Goal: Task Accomplishment & Management: Manage account settings

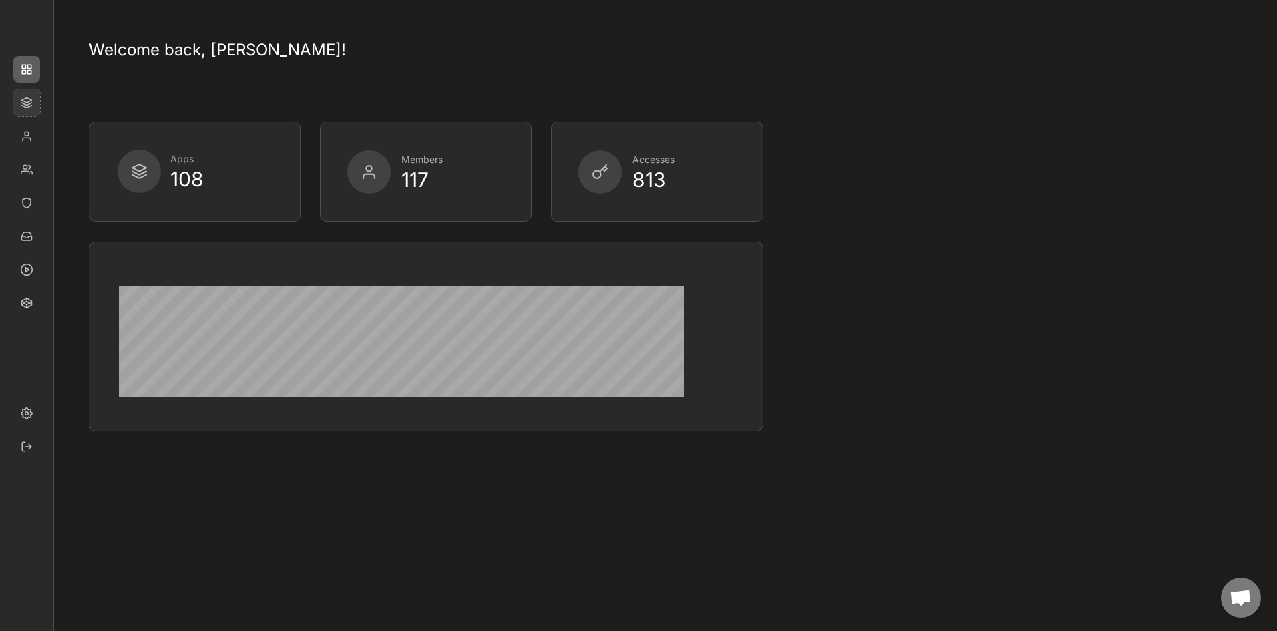
click at [24, 100] on img at bounding box center [26, 103] width 27 height 27
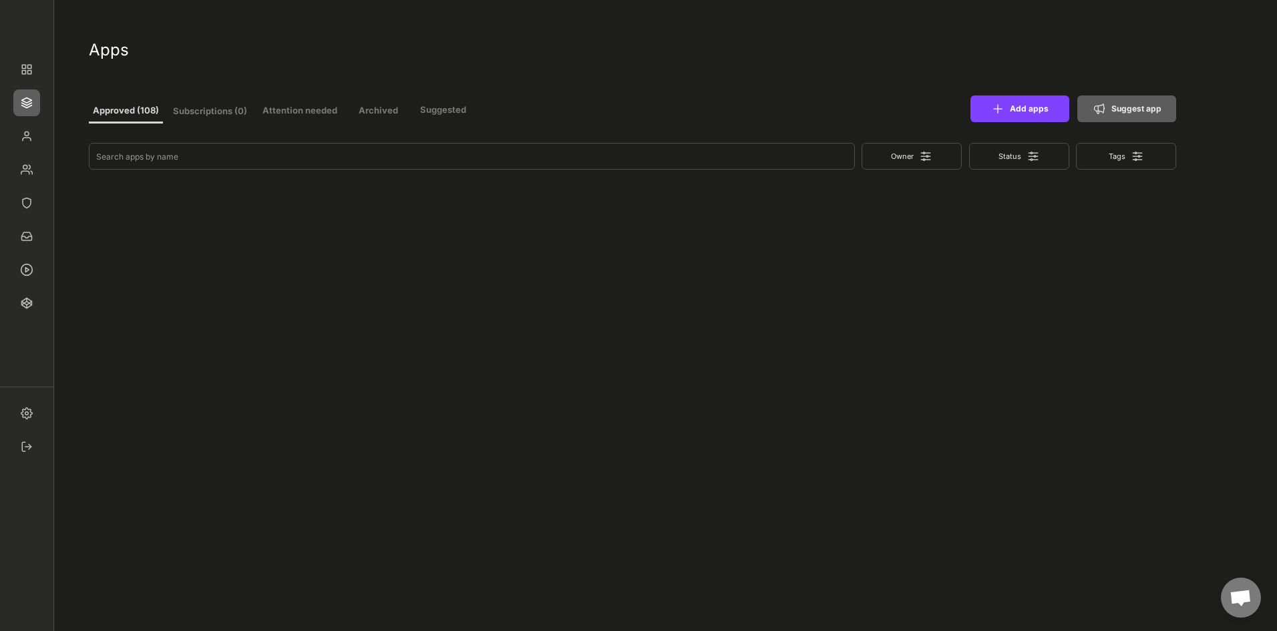
select select ""In review""
select select ""Managed""
select select ""In review""
select select ""Managed""
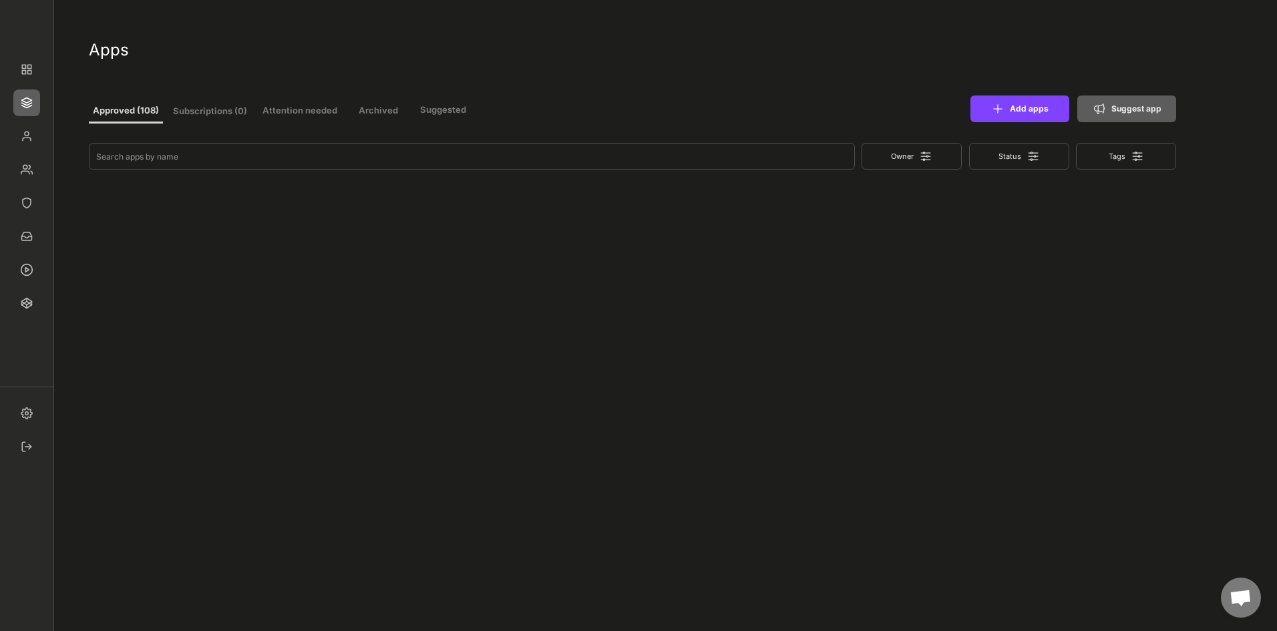
select select ""Managed""
select select ""In review""
select select ""Managed""
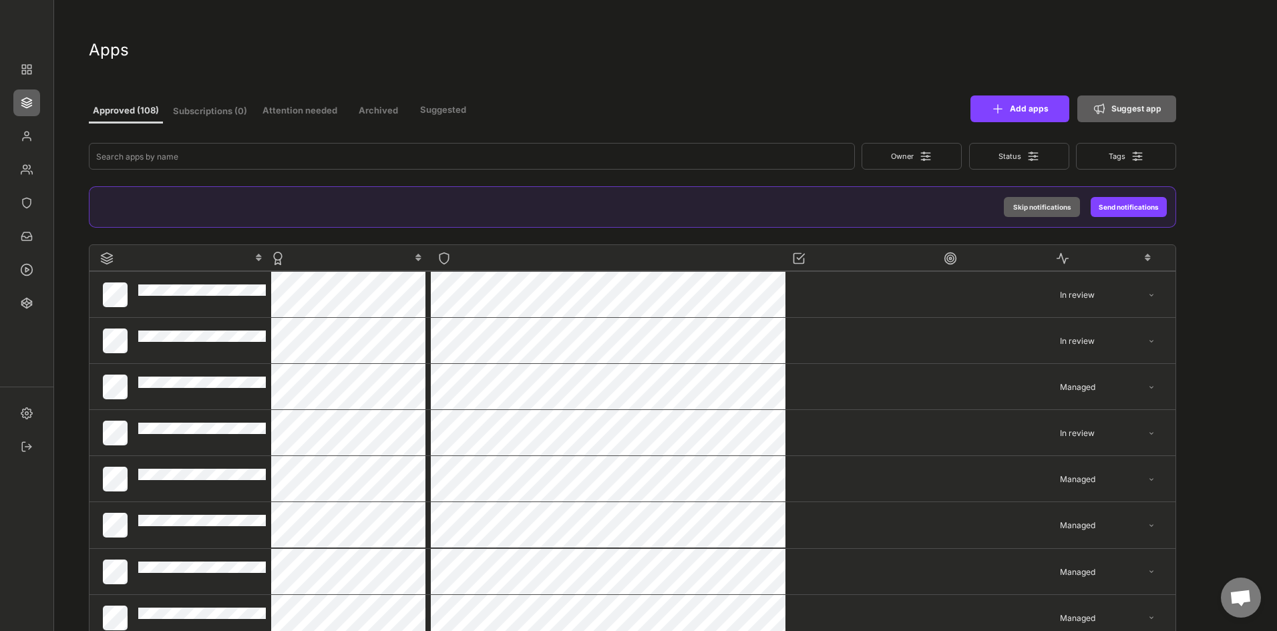
select select ""In review""
select select ""Managed""
select select ""In review""
select select ""Managed""
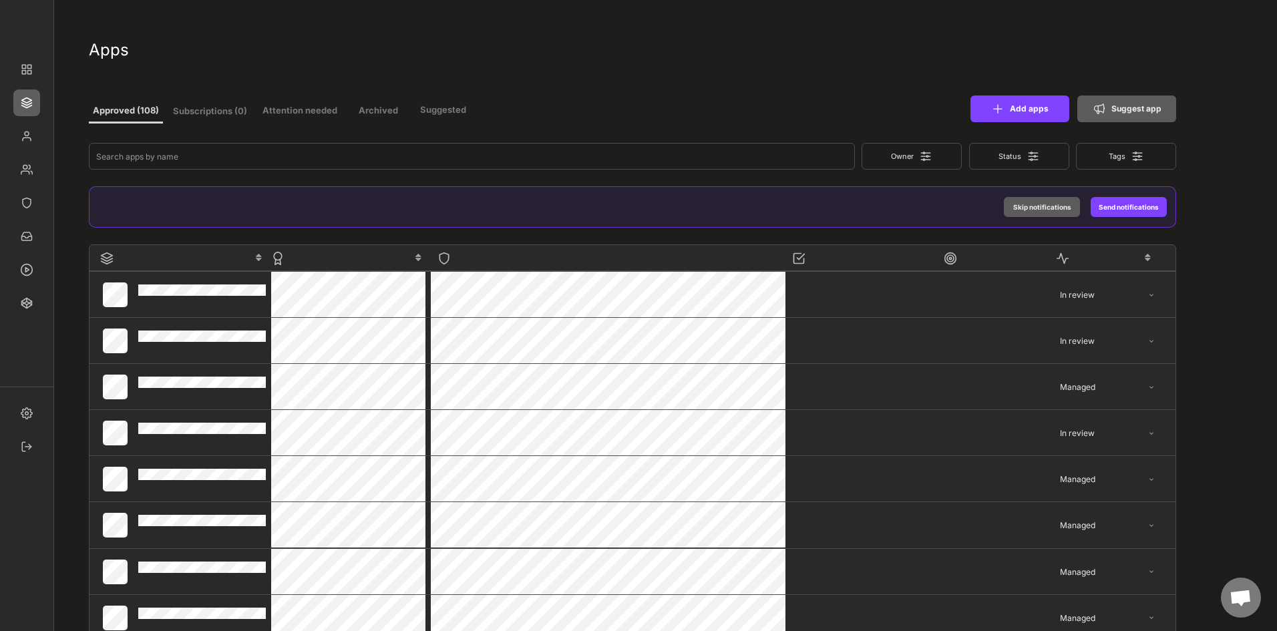
select select ""Managed""
select select ""In review""
select select ""Managed""
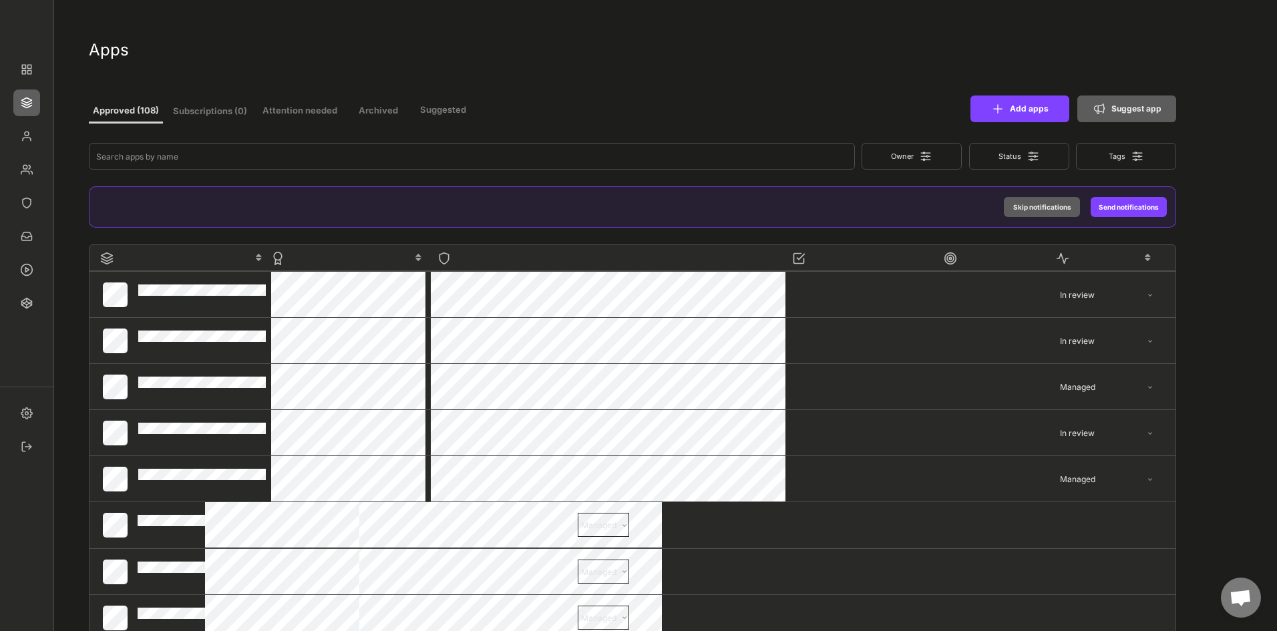
select select ""Managed""
select select ""In review""
select select ""Managed""
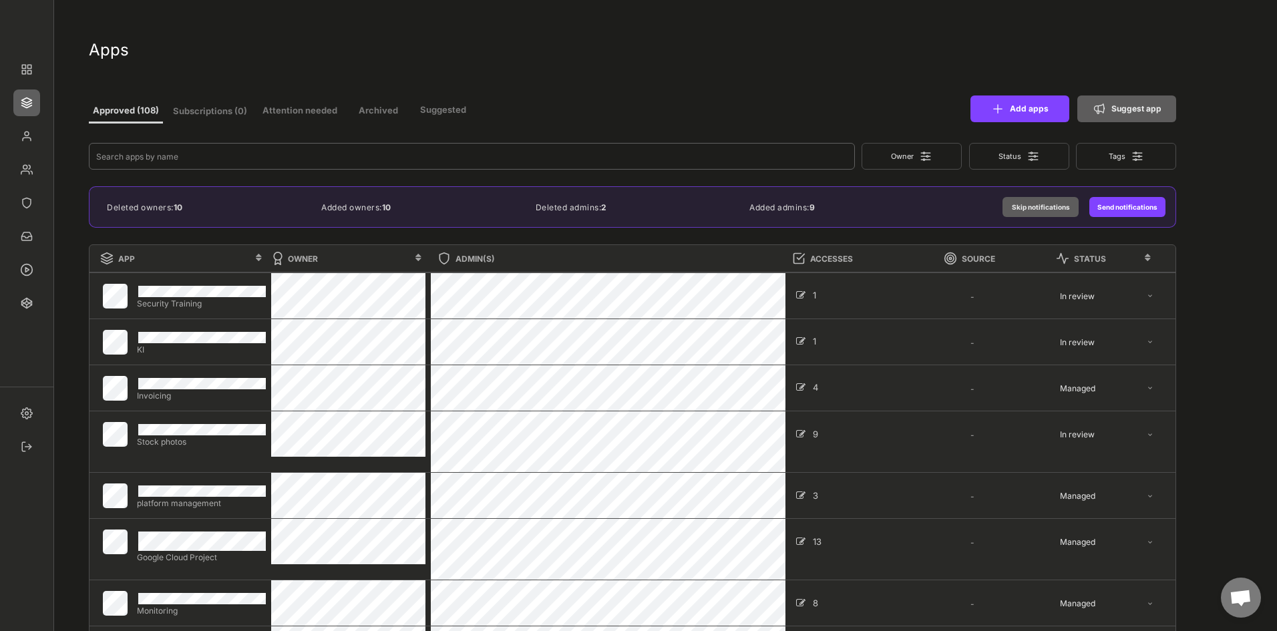
click at [191, 158] on input "input" at bounding box center [472, 156] width 766 height 27
type input "check"
select select ""Managed""
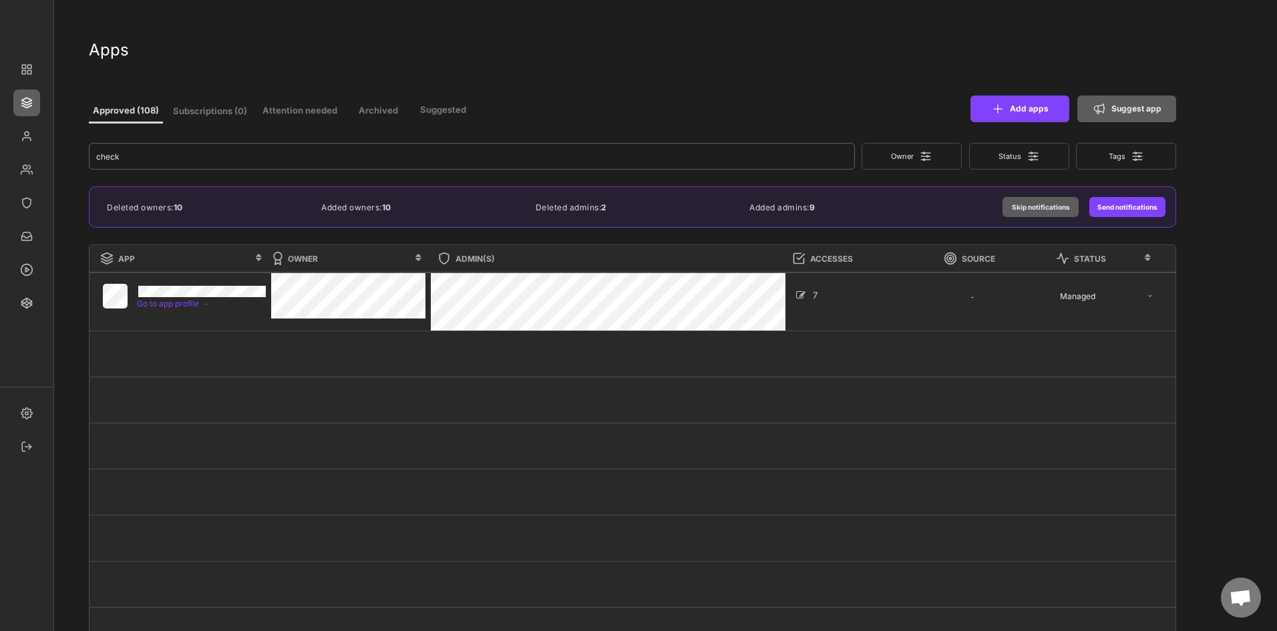
type input "check"
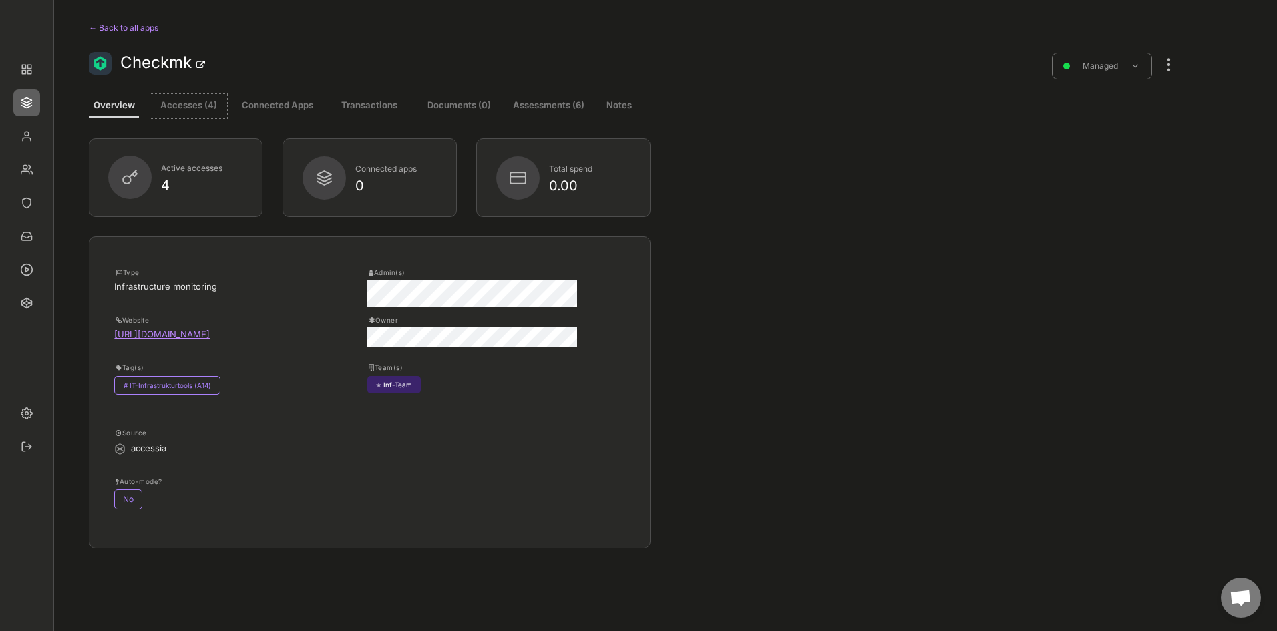
drag, startPoint x: 198, startPoint y: 110, endPoint x: 208, endPoint y: 117, distance: 12.0
click at [197, 110] on button "Accesses (4)" at bounding box center [188, 106] width 77 height 24
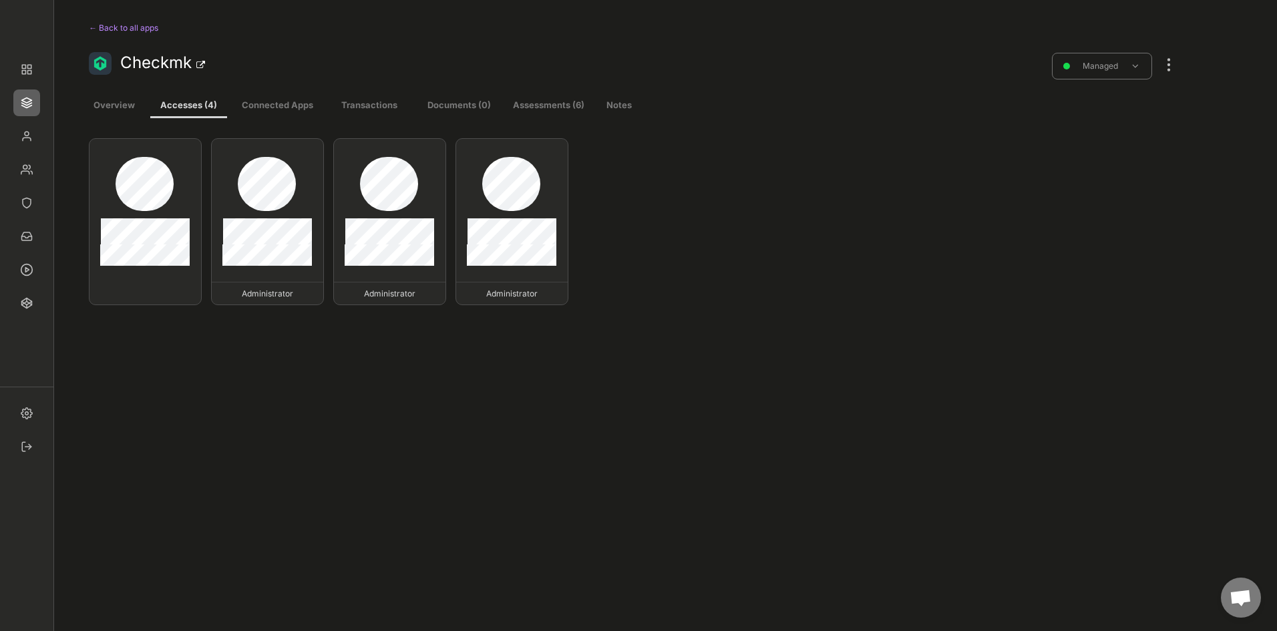
click at [1176, 65] on div at bounding box center [1168, 57] width 17 height 29
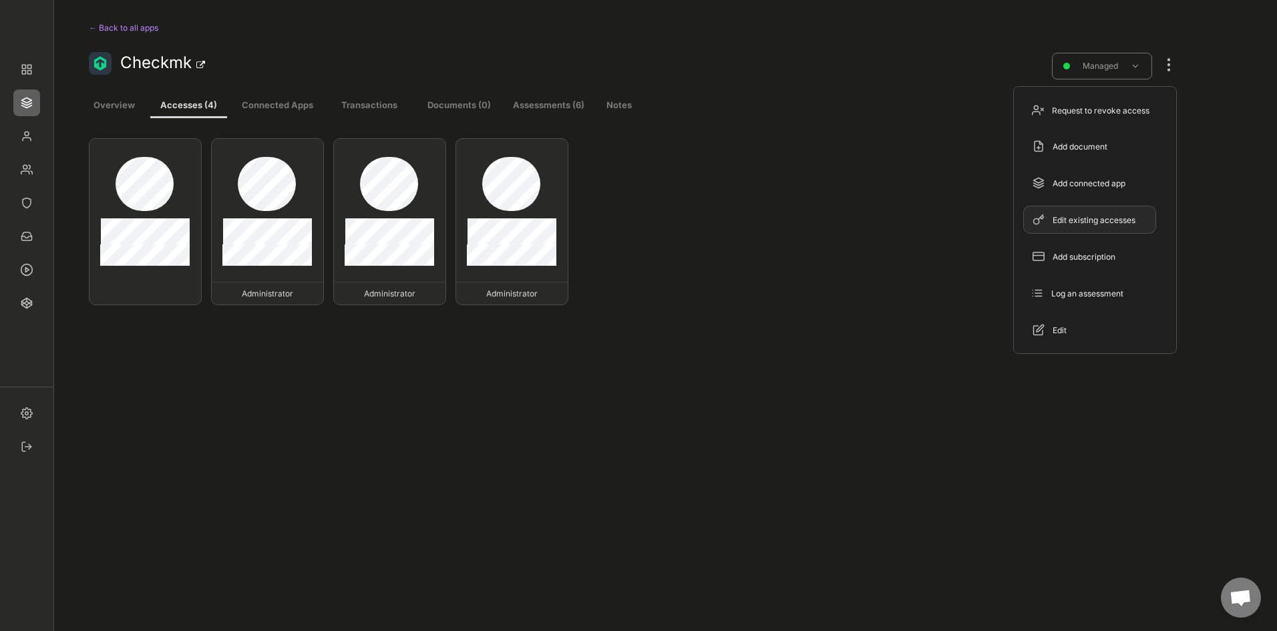
click at [1060, 221] on div "Edit existing accesses" at bounding box center [1098, 220] width 90 height 12
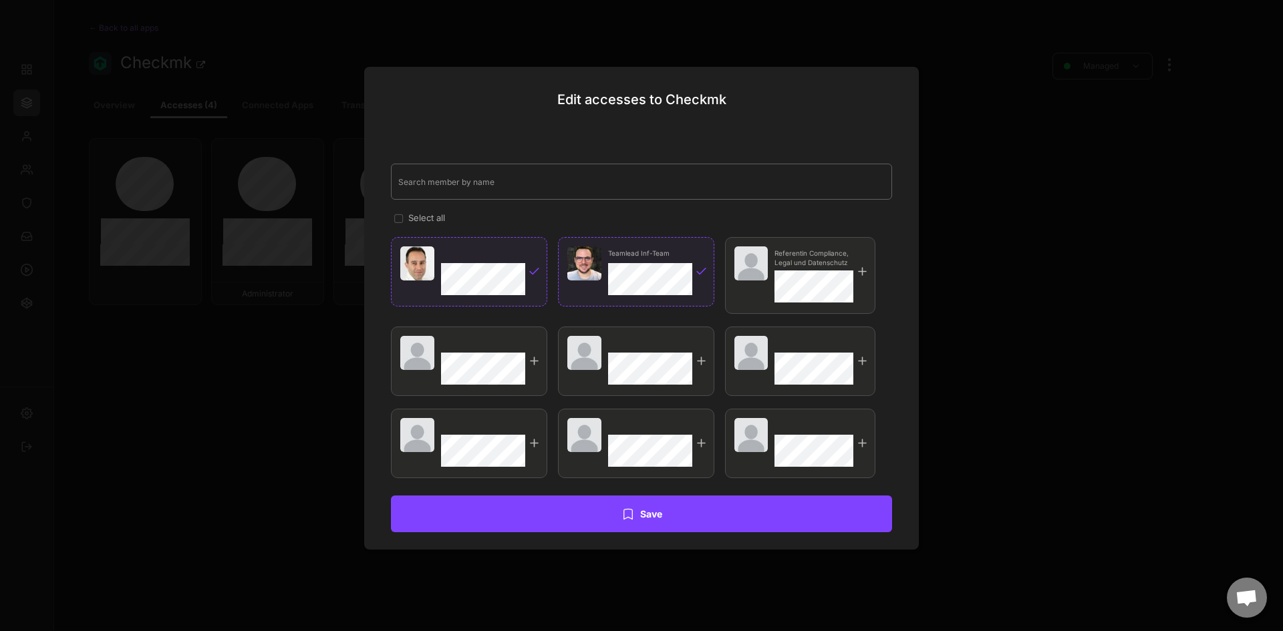
click at [442, 185] on input "input" at bounding box center [641, 182] width 501 height 36
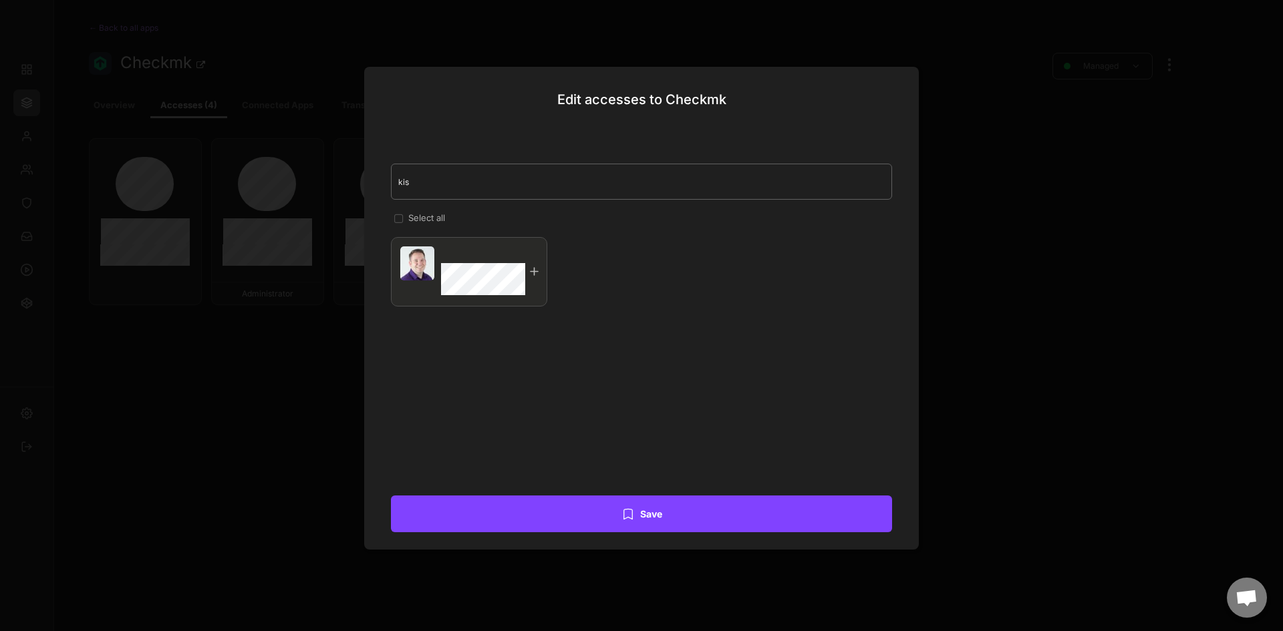
type input "kis"
click at [528, 276] on div at bounding box center [534, 271] width 13 height 13
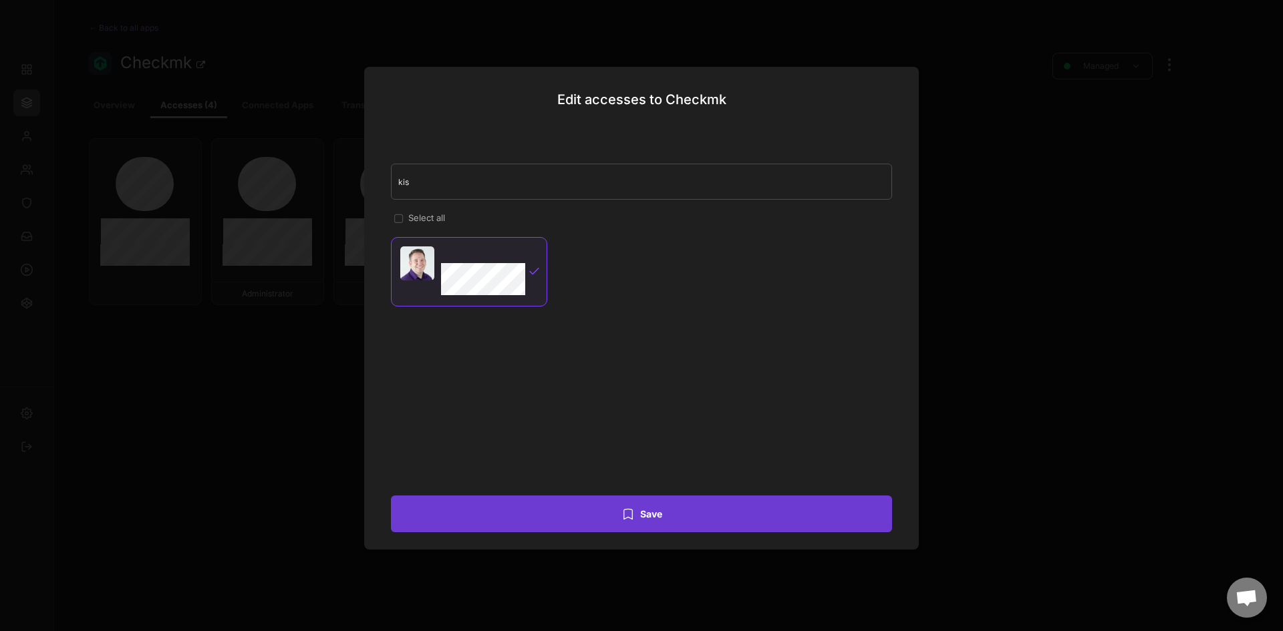
drag, startPoint x: 640, startPoint y: 504, endPoint x: 649, endPoint y: 512, distance: 12.3
click at [641, 505] on button "Save" at bounding box center [641, 514] width 501 height 37
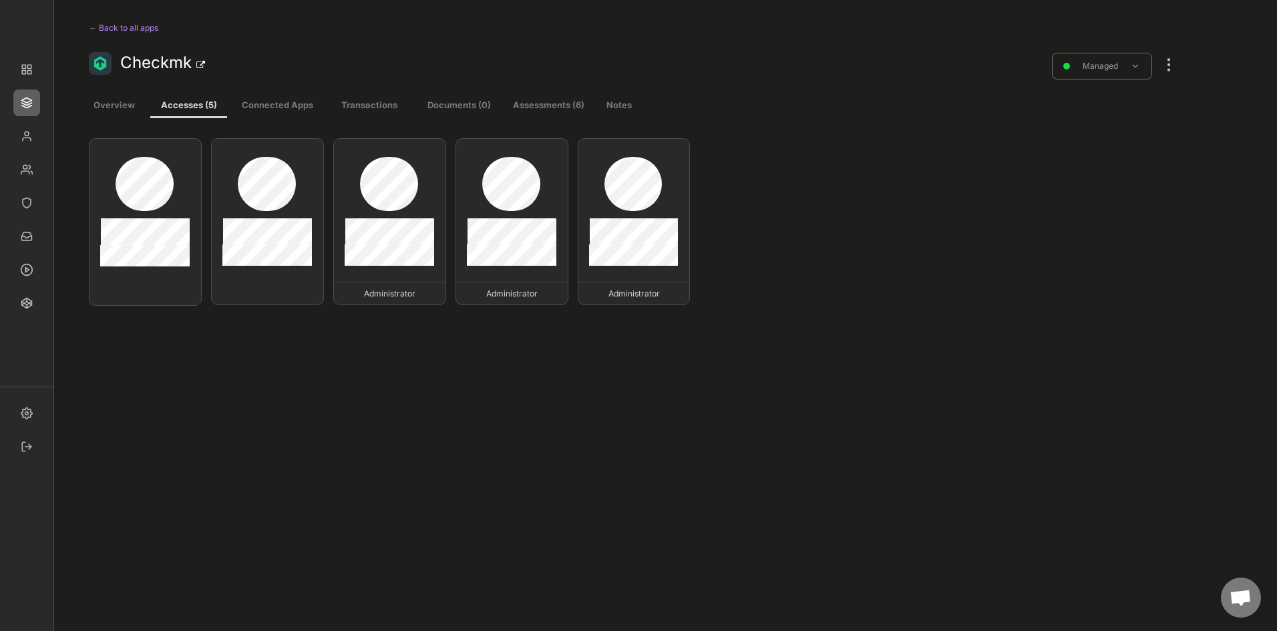
drag, startPoint x: 1078, startPoint y: 248, endPoint x: 1074, endPoint y: 265, distance: 17.2
click at [1074, 263] on div "Administrator Administrator Administrator Administrator" at bounding box center [633, 494] width 1089 height 712
click at [971, 323] on div "Administrator Administrator Administrator Administrator" at bounding box center [633, 494] width 1089 height 712
drag, startPoint x: 967, startPoint y: 345, endPoint x: 961, endPoint y: 383, distance: 38.5
click at [962, 383] on div "Administrator Administrator Administrator Administrator" at bounding box center [633, 494] width 1089 height 712
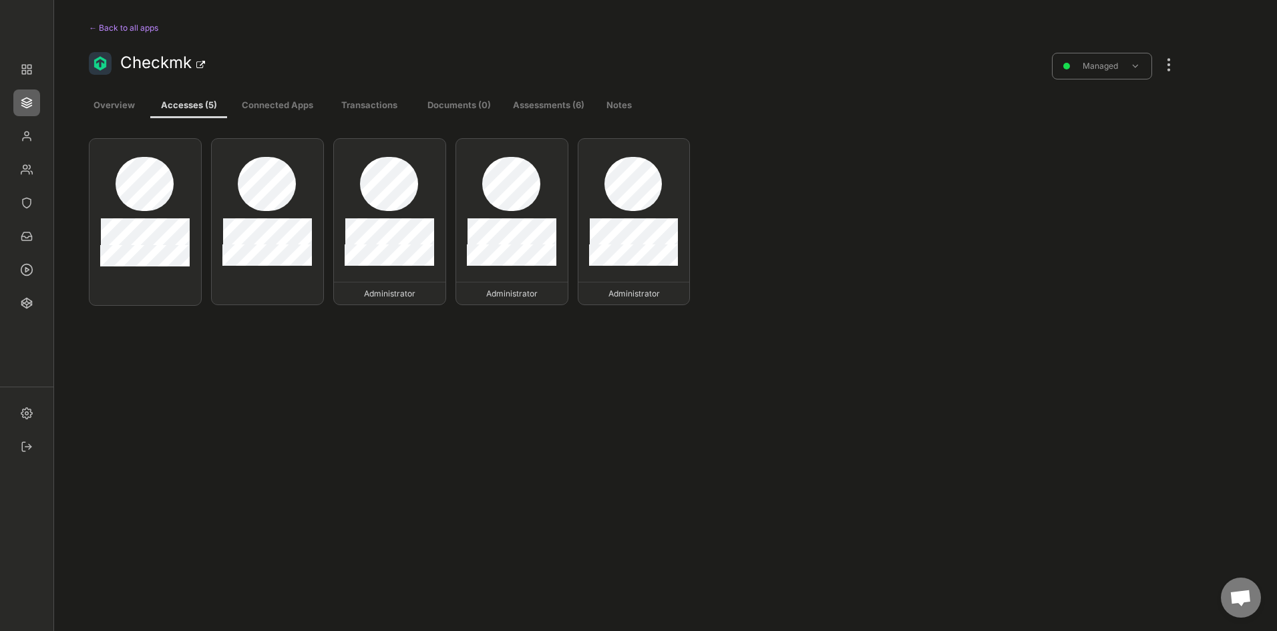
drag, startPoint x: 961, startPoint y: 383, endPoint x: 904, endPoint y: 357, distance: 63.4
click at [952, 385] on div "Administrator Administrator Administrator Administrator" at bounding box center [633, 494] width 1089 height 712
drag, startPoint x: 283, startPoint y: 61, endPoint x: 510, endPoint y: 113, distance: 232.9
click at [132, 62] on div "Checkmk" at bounding box center [522, 62] width 805 height 21
click at [1067, 281] on div "Administrator Administrator Administrator Administrator" at bounding box center [633, 494] width 1089 height 712
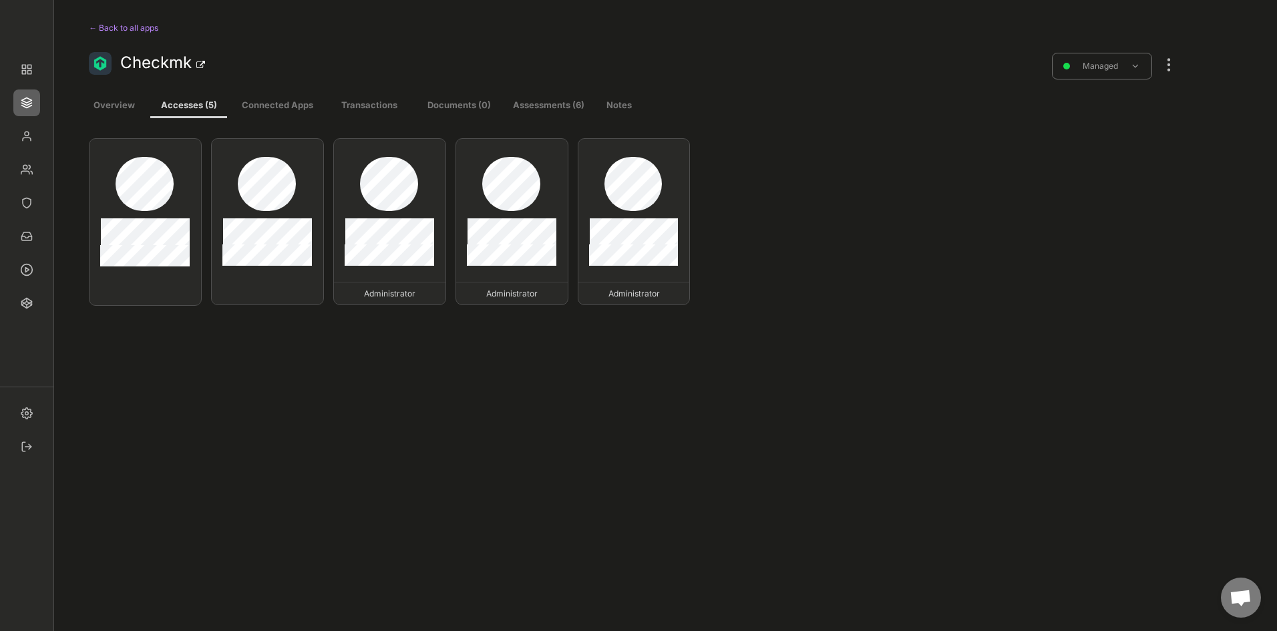
click at [965, 262] on div "Administrator Administrator Administrator Administrator" at bounding box center [633, 494] width 1089 height 712
drag, startPoint x: 966, startPoint y: 257, endPoint x: 932, endPoint y: 218, distance: 51.6
click at [932, 218] on div "Administrator Administrator Administrator Administrator" at bounding box center [633, 494] width 1089 height 712
drag, startPoint x: 936, startPoint y: 243, endPoint x: 852, endPoint y: 245, distance: 83.5
click at [852, 245] on div "Administrator Administrator Administrator Administrator" at bounding box center [633, 494] width 1089 height 712
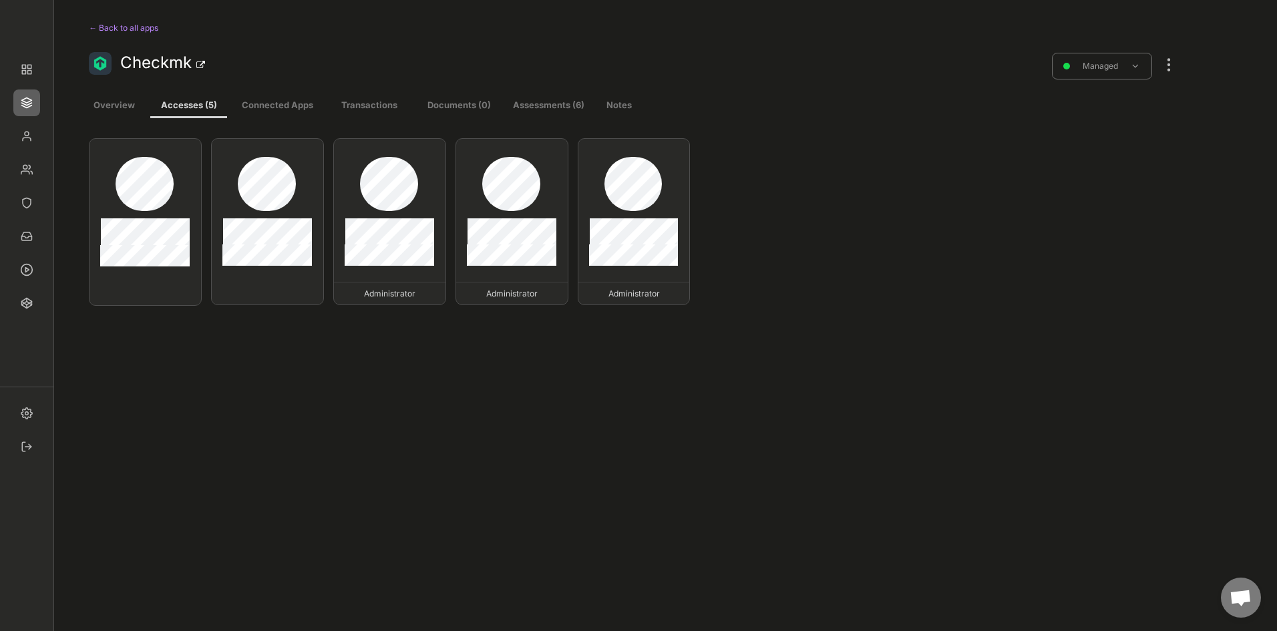
click at [665, 357] on div "Administrator Administrator Administrator Administrator" at bounding box center [633, 494] width 1089 height 712
drag, startPoint x: 717, startPoint y: 348, endPoint x: 1012, endPoint y: 472, distance: 320.1
click at [1012, 472] on div "Administrator Administrator Administrator Administrator" at bounding box center [633, 494] width 1089 height 712
drag, startPoint x: 960, startPoint y: 341, endPoint x: 922, endPoint y: 261, distance: 89.4
click at [922, 261] on div "Administrator Administrator Administrator Administrator" at bounding box center [633, 494] width 1089 height 712
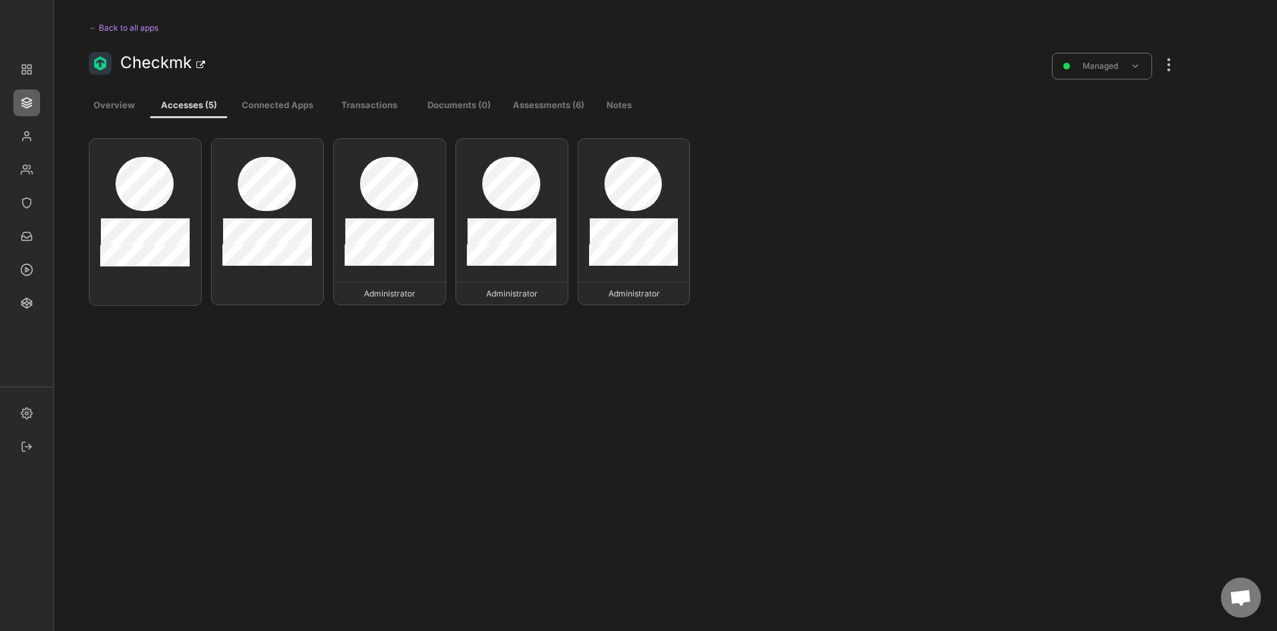
drag, startPoint x: 897, startPoint y: 271, endPoint x: 888, endPoint y: 276, distance: 10.8
drag, startPoint x: 888, startPoint y: 276, endPoint x: 849, endPoint y: 148, distance: 133.3
click at [828, 156] on div "Administrator Administrator Administrator Administrator" at bounding box center [633, 494] width 1089 height 712
drag, startPoint x: 921, startPoint y: 194, endPoint x: 297, endPoint y: 43, distance: 641.8
click at [267, 54] on div "← Back to all apps Checkmk Managed Overview Accesses (5) Connected Apps Transac…" at bounding box center [633, 432] width 1089 height 838
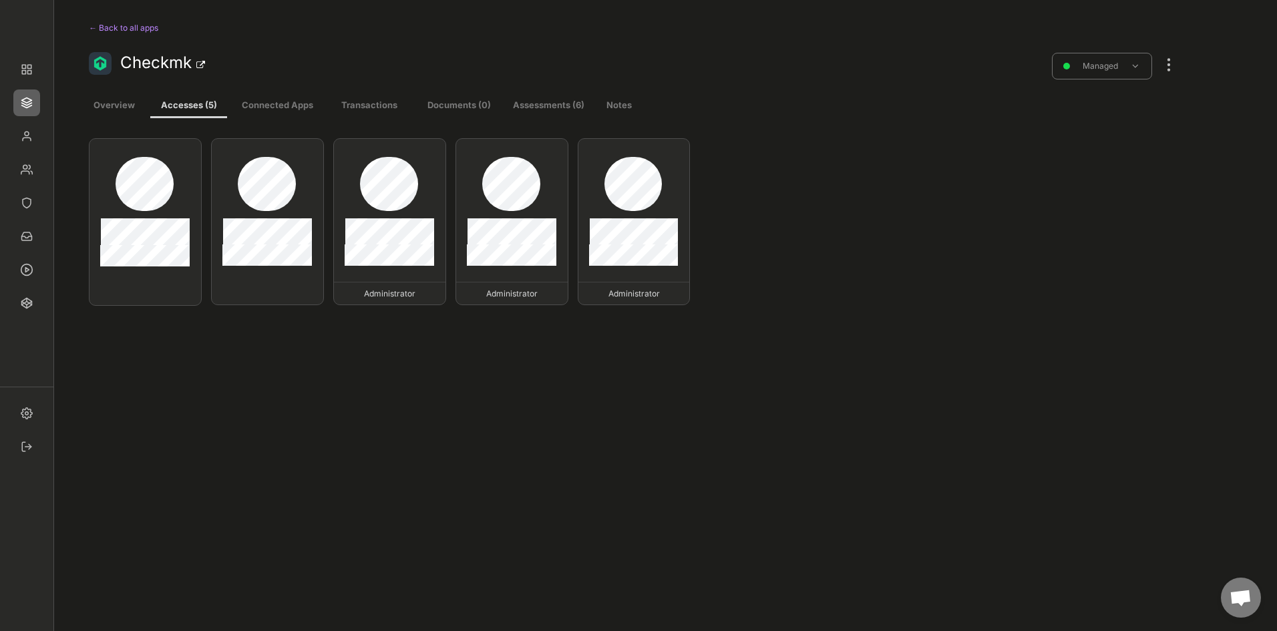
drag, startPoint x: 560, startPoint y: 33, endPoint x: 571, endPoint y: 37, distance: 10.6
click at [565, 33] on div "← Back to all apps Checkmk Managed" at bounding box center [633, 49] width 1089 height 73
drag, startPoint x: 870, startPoint y: 108, endPoint x: 306, endPoint y: 120, distance: 563.9
click at [283, 117] on div "Overview Accesses (5) Connected Apps Transactions Documents (0) Assessments (6)…" at bounding box center [633, 468] width 1089 height 764
click at [974, 206] on div "Administrator Administrator Administrator Administrator" at bounding box center [633, 494] width 1089 height 712
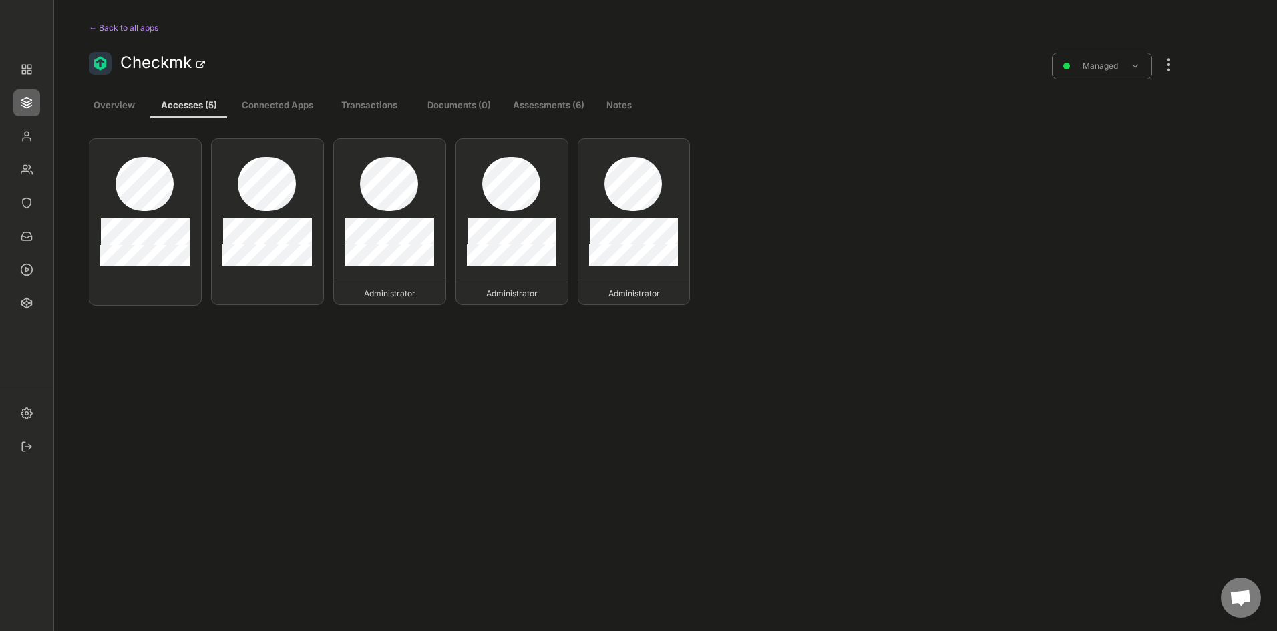
click at [476, 111] on button "Documents (0)" at bounding box center [458, 106] width 73 height 24
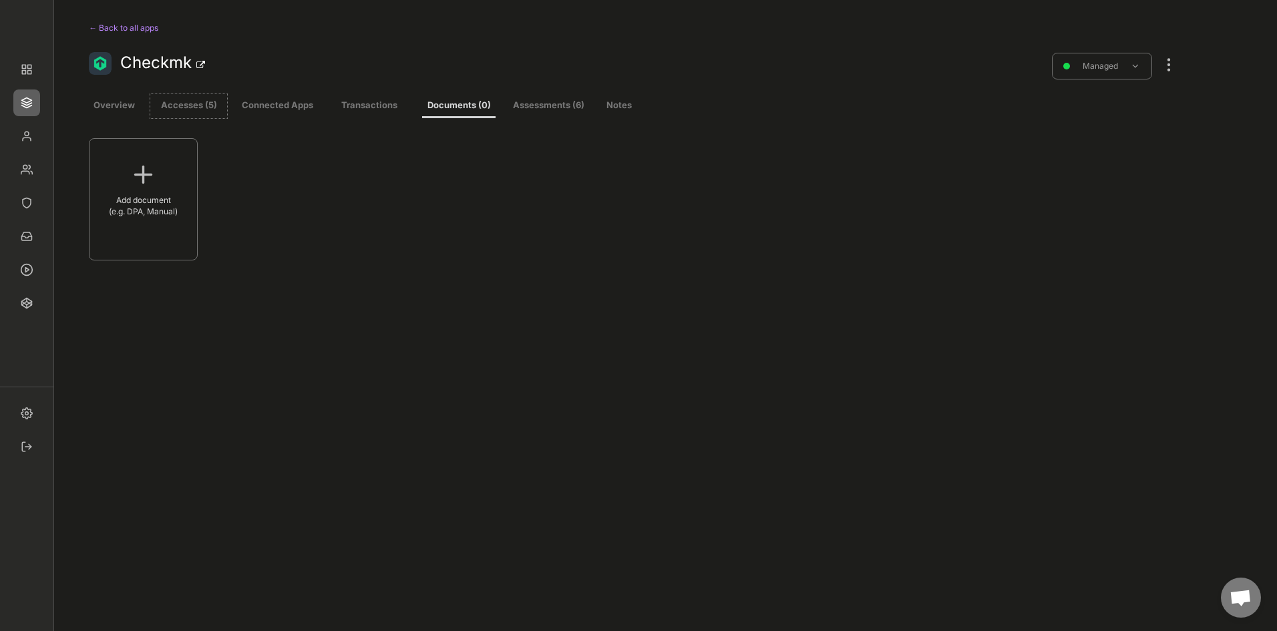
click at [204, 104] on button "Accesses (5)" at bounding box center [188, 106] width 77 height 24
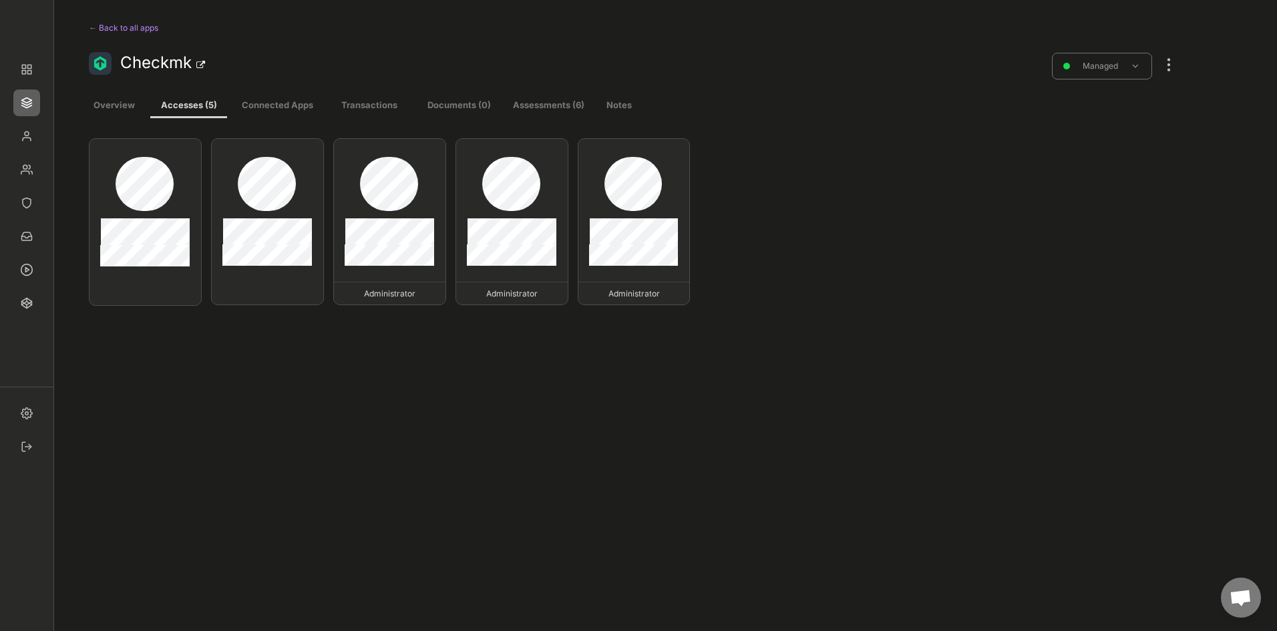
click at [955, 185] on div "Administrator Administrator Administrator Administrator" at bounding box center [633, 494] width 1089 height 712
drag, startPoint x: 976, startPoint y: 190, endPoint x: 902, endPoint y: 208, distance: 76.5
click at [902, 208] on div "Administrator Administrator Administrator Administrator" at bounding box center [633, 494] width 1089 height 712
